Goal: Check status: Check status

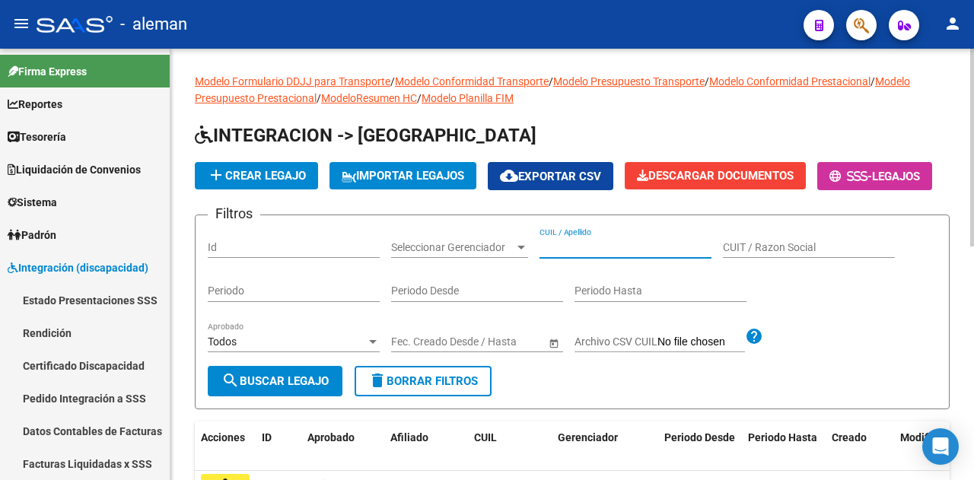
paste input "20561755397"
type input "20561755397"
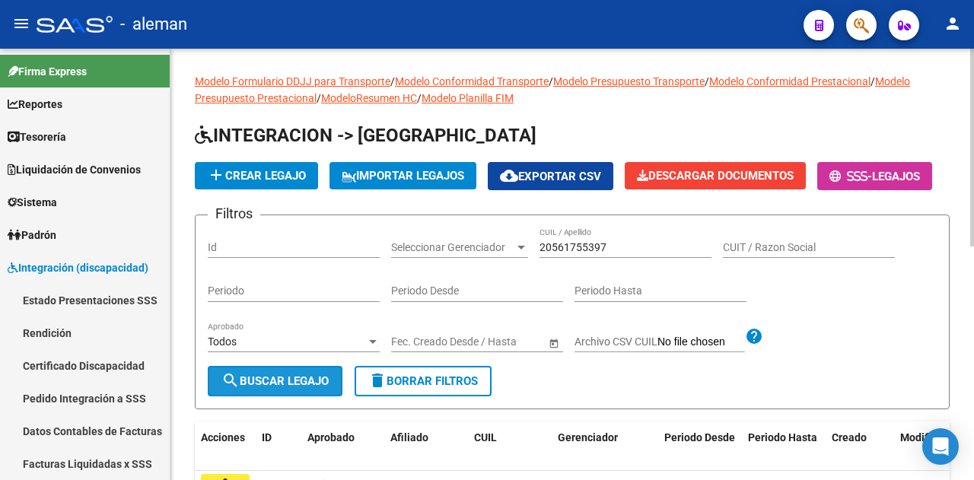
click at [269, 388] on span "search Buscar Legajo" at bounding box center [274, 381] width 107 height 14
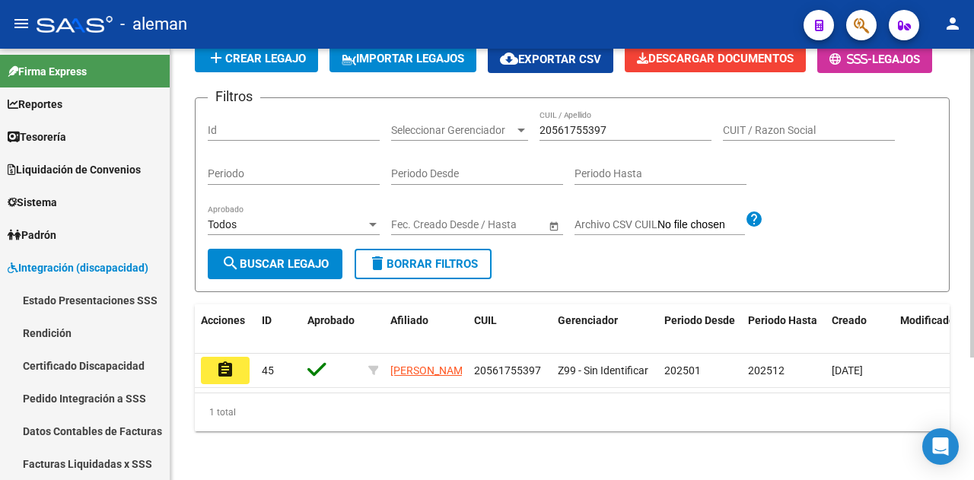
scroll to position [170, 0]
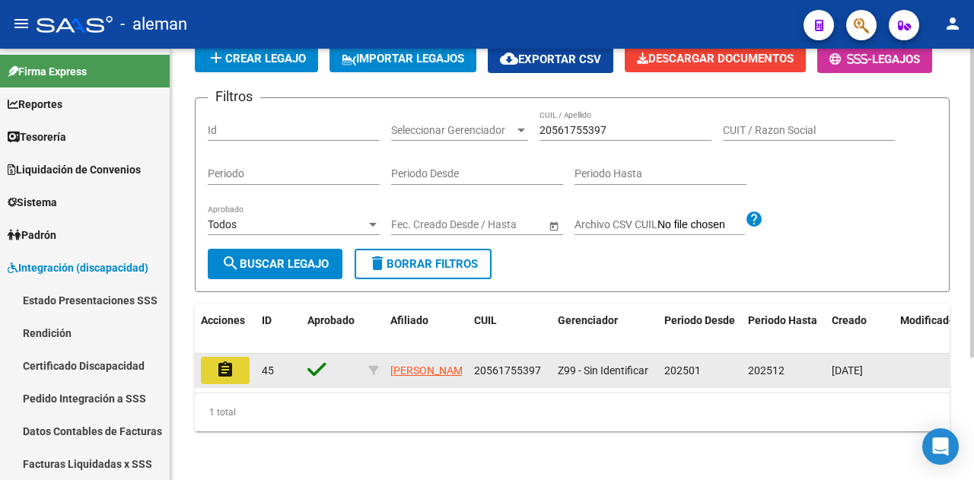
click at [225, 361] on mat-icon "assignment" at bounding box center [225, 370] width 18 height 18
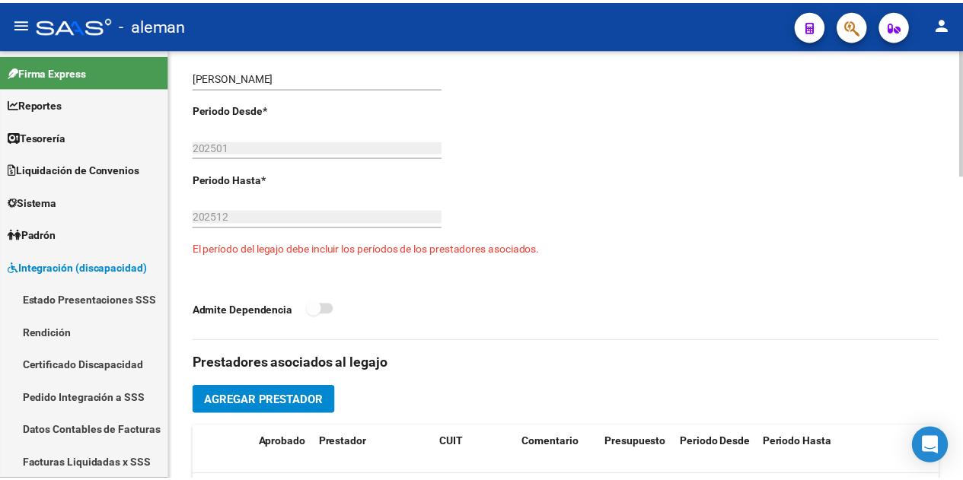
scroll to position [609, 0]
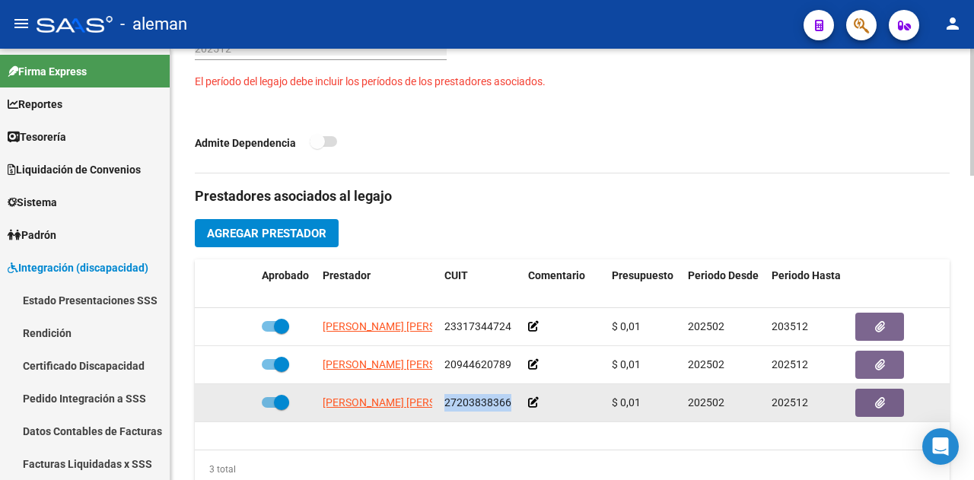
drag, startPoint x: 445, startPoint y: 402, endPoint x: 507, endPoint y: 399, distance: 61.7
click at [508, 402] on span "27203838366" at bounding box center [477, 402] width 67 height 12
copy span "27203838366"
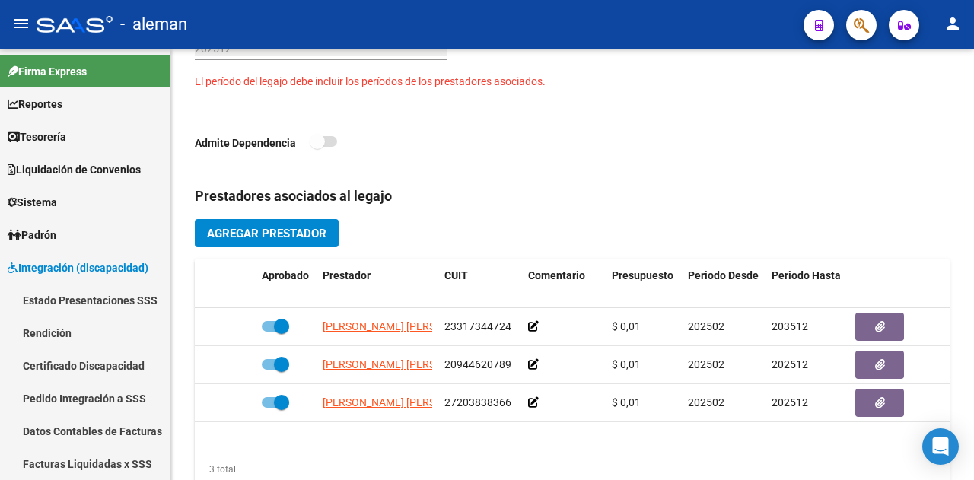
click at [968, 26] on mat-toolbar "menu - aleman person" at bounding box center [487, 24] width 974 height 49
click at [955, 19] on mat-icon "person" at bounding box center [953, 23] width 18 height 18
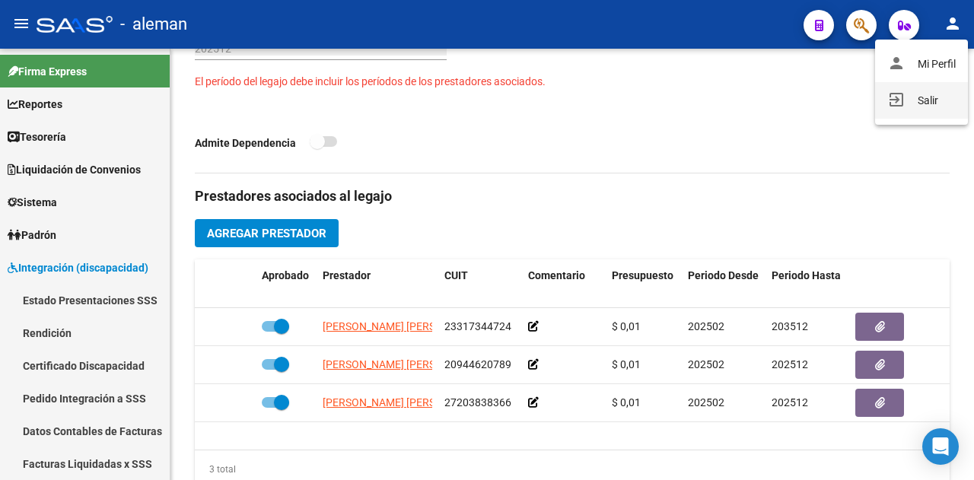
click at [918, 100] on button "exit_to_app Salir" at bounding box center [921, 100] width 93 height 37
